Goal: Information Seeking & Learning: Learn about a topic

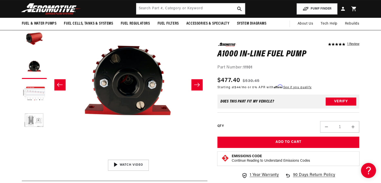
scroll to position [0, 284]
click at [33, 126] on button "Load image 5 in gallery view" at bounding box center [34, 121] width 25 height 25
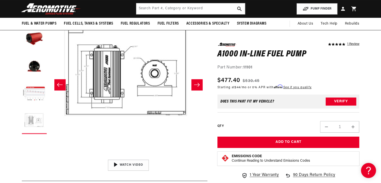
click at [35, 109] on button "Load image 5 in gallery view" at bounding box center [34, 121] width 25 height 25
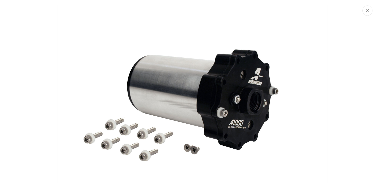
scroll to position [0, 198]
